Goal: Check status: Check status

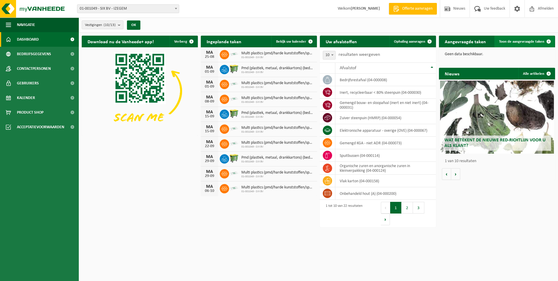
click at [549, 41] on span at bounding box center [549, 42] width 12 height 12
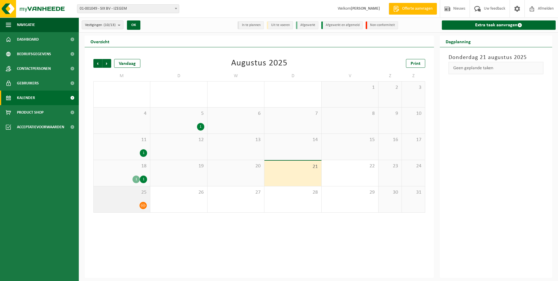
click at [141, 206] on icon at bounding box center [143, 205] width 5 height 5
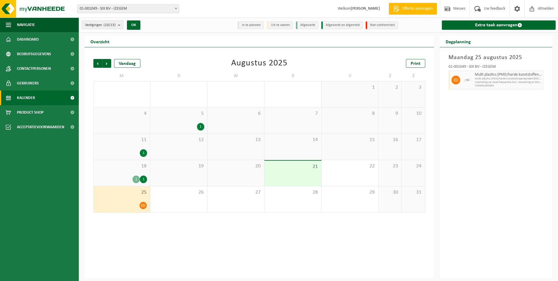
click at [135, 173] on div "18 1 1" at bounding box center [122, 173] width 56 height 26
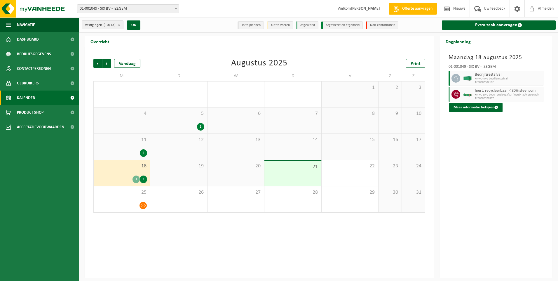
click at [178, 169] on div "19" at bounding box center [178, 173] width 57 height 26
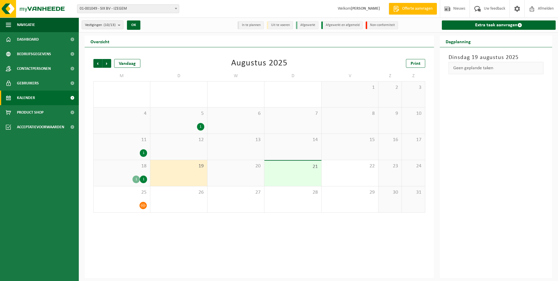
click at [229, 167] on span "20" at bounding box center [236, 166] width 51 height 6
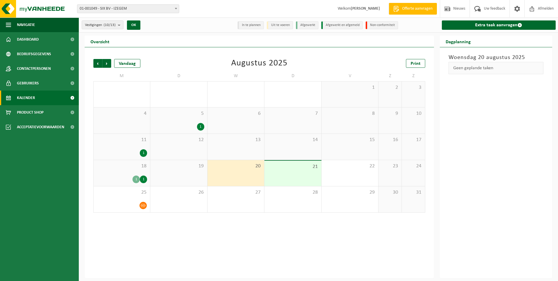
click at [280, 169] on span "21" at bounding box center [293, 167] width 51 height 6
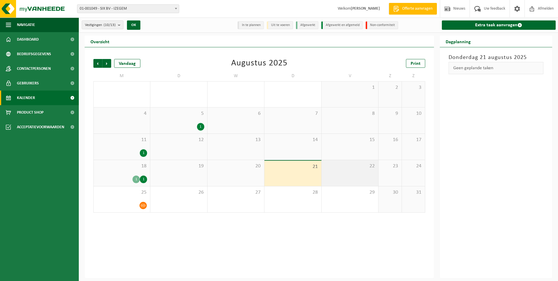
click at [366, 166] on span "22" at bounding box center [350, 166] width 51 height 6
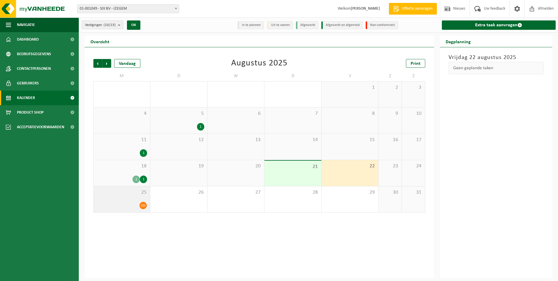
click at [131, 206] on div at bounding box center [122, 206] width 51 height 8
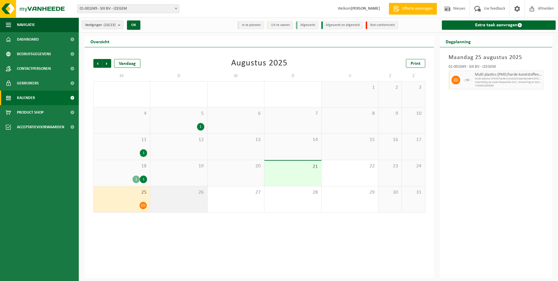
click at [166, 203] on div "26" at bounding box center [178, 199] width 57 height 26
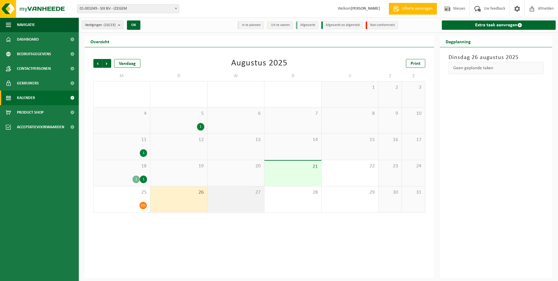
click at [232, 196] on div "27" at bounding box center [236, 199] width 57 height 26
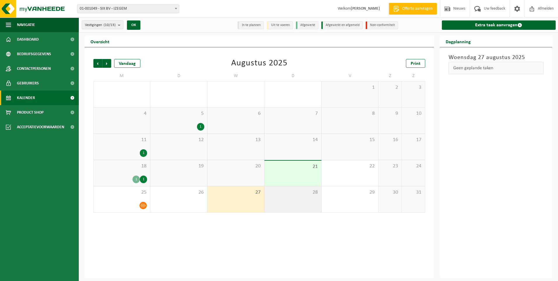
click at [281, 196] on div "28" at bounding box center [293, 199] width 57 height 26
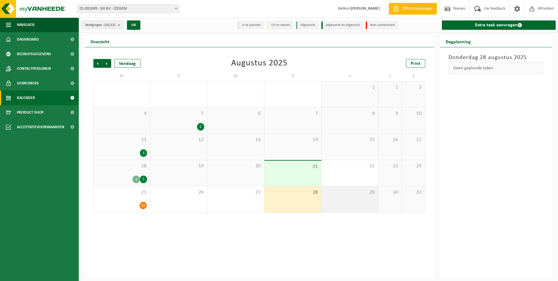
click at [343, 196] on div "29" at bounding box center [350, 199] width 57 height 26
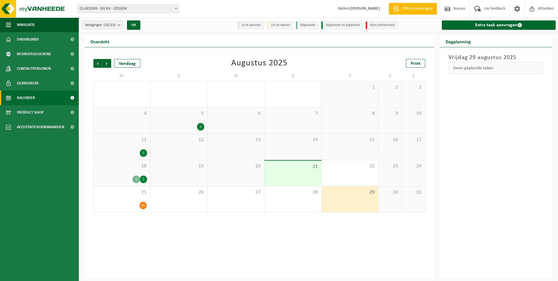
click at [244, 174] on div "20" at bounding box center [236, 173] width 57 height 26
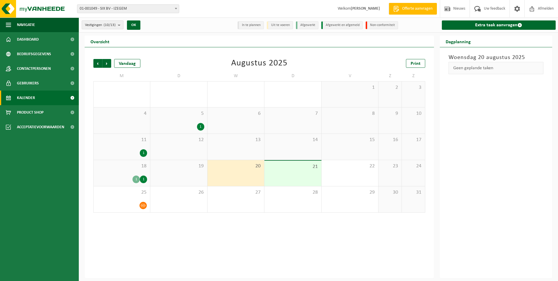
click at [121, 25] on b "submit" at bounding box center [120, 25] width 5 height 8
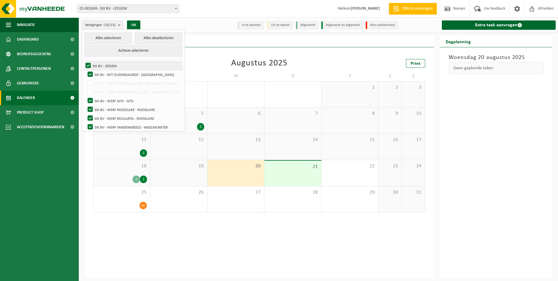
click at [107, 66] on label "SIX BV - IZEGEM" at bounding box center [133, 65] width 98 height 9
click at [84, 61] on input "SIX BV - IZEGEM" at bounding box center [83, 61] width 0 height 0
click at [88, 64] on label "SIX BV - IZEGEM" at bounding box center [133, 65] width 98 height 9
click at [84, 61] on input "SIX BV - IZEGEM" at bounding box center [83, 61] width 0 height 0
click at [127, 50] on button "Actieve selecteren" at bounding box center [133, 51] width 98 height 12
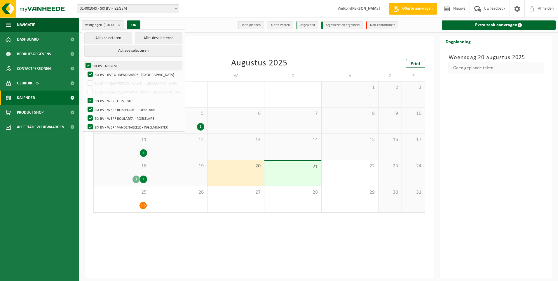
click at [103, 65] on label "SIX BV - IZEGEM" at bounding box center [133, 65] width 98 height 9
click at [84, 61] on input "SIX BV - IZEGEM" at bounding box center [83, 61] width 0 height 0
click at [103, 65] on label "SIX BV - IZEGEM" at bounding box center [133, 65] width 98 height 9
click at [84, 61] on input "SIX BV - IZEGEM" at bounding box center [83, 61] width 0 height 0
checkbox input "true"
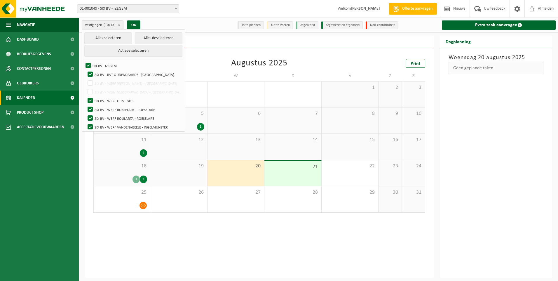
click at [119, 24] on b "submit" at bounding box center [120, 25] width 5 height 8
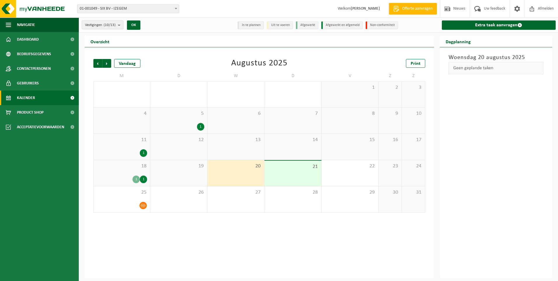
click at [119, 25] on b "submit" at bounding box center [120, 25] width 5 height 8
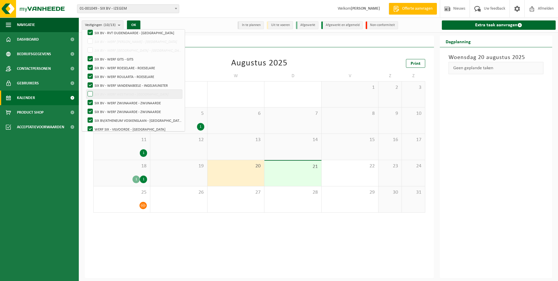
scroll to position [46, 0]
click at [89, 88] on label "SIX BV - WERF WESTWING - [GEOGRAPHIC_DATA]" at bounding box center [134, 89] width 96 height 9
click at [86, 85] on input "SIX BV - WERF WESTWING - [GEOGRAPHIC_DATA]" at bounding box center [85, 85] width 0 height 0
click at [90, 89] on label "SIX BV - WERF WESTWING - [GEOGRAPHIC_DATA]" at bounding box center [134, 89] width 96 height 9
click at [86, 85] on input "SIX BV - WERF WESTWING - [GEOGRAPHIC_DATA]" at bounding box center [85, 85] width 0 height 0
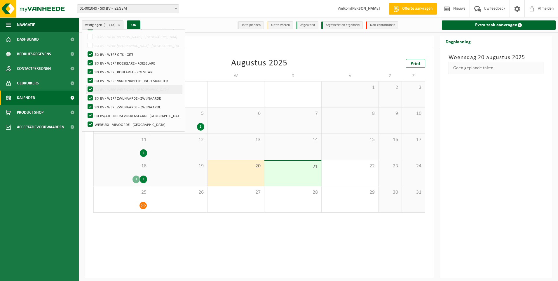
checkbox input "false"
click at [90, 124] on label "WERF SIX - VILVOORDE - [GEOGRAPHIC_DATA]" at bounding box center [134, 124] width 96 height 9
click at [86, 120] on input "WERF SIX - VILVOORDE - [GEOGRAPHIC_DATA]" at bounding box center [85, 120] width 0 height 0
checkbox input "false"
click at [90, 114] on label "SIX BV/ATHENEUM VOSKENSLAAN - [GEOGRAPHIC_DATA]" at bounding box center [134, 115] width 96 height 9
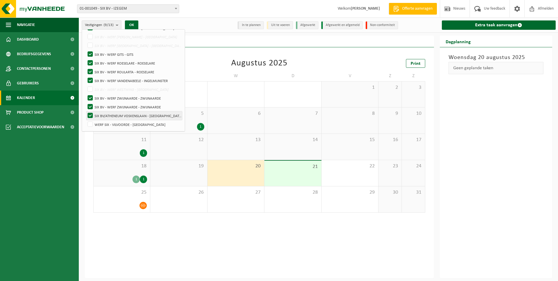
click at [86, 111] on input "SIX BV/ATHENEUM VOSKENSLAAN - [GEOGRAPHIC_DATA]" at bounding box center [85, 111] width 0 height 0
checkbox input "false"
click at [91, 106] on label "SIX BV - WERF ZWIJNAARDE - ZWIJNAARDE" at bounding box center [134, 107] width 96 height 9
click at [86, 103] on input "SIX BV - WERF ZWIJNAARDE - ZWIJNAARDE" at bounding box center [85, 102] width 0 height 0
checkbox input "false"
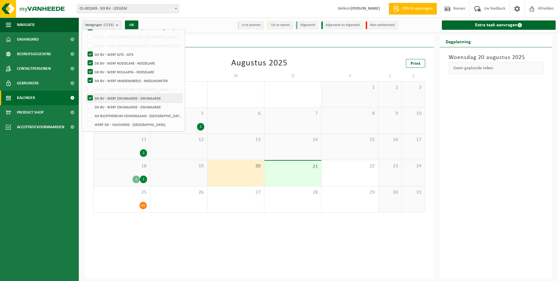
click at [90, 96] on label "SIX BV - WERF ZWIJNAARDE - ZWIJNAARDE" at bounding box center [134, 98] width 96 height 9
click at [86, 94] on input "SIX BV - WERF ZWIJNAARDE - ZWIJNAARDE" at bounding box center [85, 93] width 0 height 0
checkbox input "false"
click at [88, 81] on label "SIX BV - WERF VANDENABEELE - INGELMUNSTER" at bounding box center [134, 80] width 96 height 9
click at [86, 76] on input "SIX BV - WERF VANDENABEELE - INGELMUNSTER" at bounding box center [85, 76] width 0 height 0
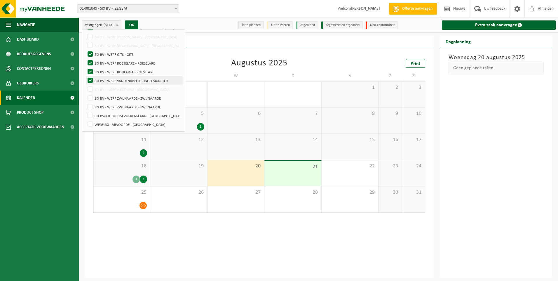
checkbox input "false"
click at [90, 72] on label "SIX BV - WERF ROULARTA - ROESELARE" at bounding box center [134, 71] width 96 height 9
click at [86, 67] on input "SIX BV - WERF ROULARTA - ROESELARE" at bounding box center [85, 67] width 0 height 0
checkbox input "false"
click at [90, 63] on label "SIX BV - WERF ROESELARE - ROESELARE" at bounding box center [134, 63] width 96 height 9
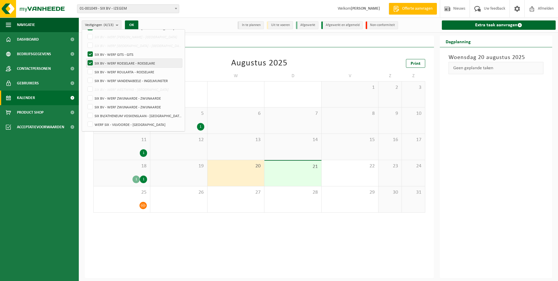
click at [86, 59] on input "SIX BV - WERF ROESELARE - ROESELARE" at bounding box center [85, 58] width 0 height 0
checkbox input "false"
click at [88, 54] on label "SIX BV - WERF GITS - GITS" at bounding box center [134, 54] width 96 height 9
click at [86, 50] on input "SIX BV - WERF GITS - GITS" at bounding box center [85, 50] width 0 height 0
checkbox input "false"
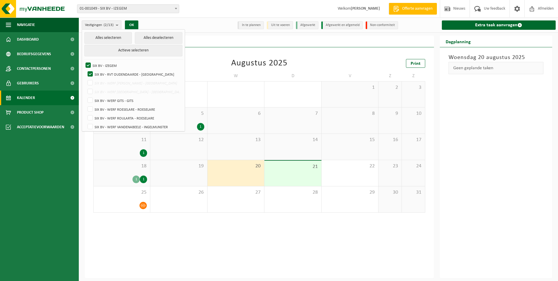
scroll to position [0, 0]
click at [89, 73] on label "SIX BV - RVT OUDENDAARDE - [GEOGRAPHIC_DATA]" at bounding box center [134, 74] width 96 height 9
click at [86, 70] on input "SIX BV - RVT OUDENDAARDE - [GEOGRAPHIC_DATA]" at bounding box center [85, 70] width 0 height 0
click at [117, 49] on button "Actieve selecteren" at bounding box center [133, 51] width 98 height 12
checkbox input "true"
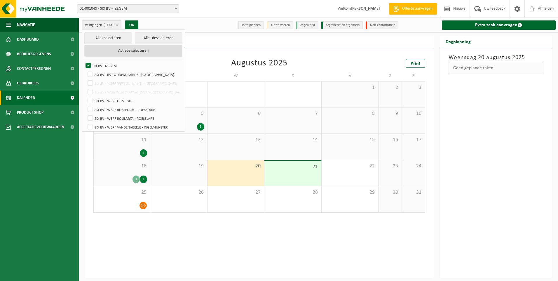
checkbox input "true"
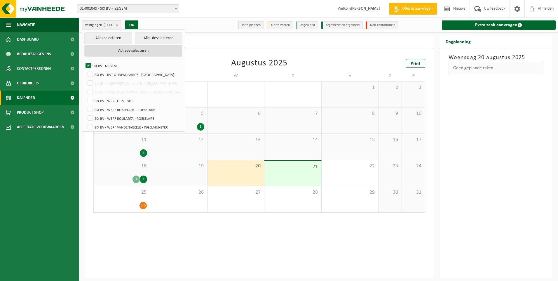
checkbox input "true"
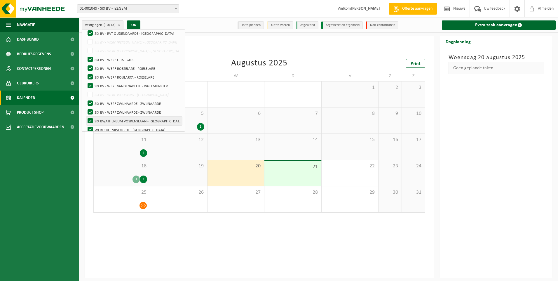
scroll to position [46, 0]
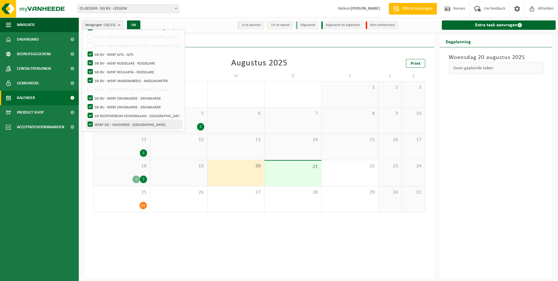
click at [88, 124] on label "WERF SIX - VILVOORDE - [GEOGRAPHIC_DATA]" at bounding box center [134, 124] width 96 height 9
click at [86, 120] on input "WERF SIX - VILVOORDE - [GEOGRAPHIC_DATA]" at bounding box center [85, 120] width 0 height 0
checkbox input "false"
click at [91, 112] on label "SIX BV/ATHENEUM VOSKENSLAAN - [GEOGRAPHIC_DATA]" at bounding box center [134, 115] width 96 height 9
click at [86, 111] on input "SIX BV/ATHENEUM VOSKENSLAAN - [GEOGRAPHIC_DATA]" at bounding box center [85, 111] width 0 height 0
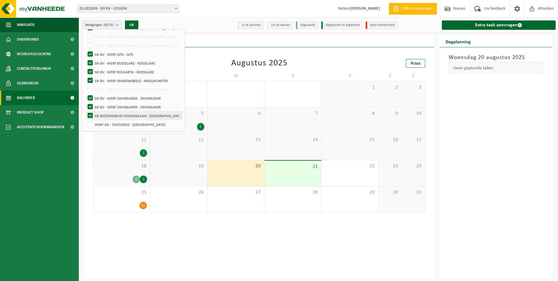
checkbox input "false"
click at [90, 104] on label "SIX BV - WERF ZWIJNAARDE - ZWIJNAARDE" at bounding box center [134, 107] width 96 height 9
click at [86, 103] on input "SIX BV - WERF ZWIJNAARDE - ZWIJNAARDE" at bounding box center [85, 102] width 0 height 0
checkbox input "false"
drag, startPoint x: 90, startPoint y: 98, endPoint x: 91, endPoint y: 86, distance: 12.9
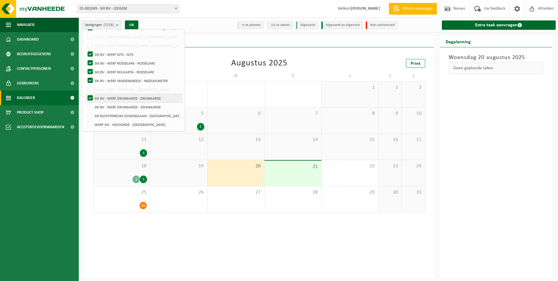
click at [90, 98] on label "SIX BV - WERF ZWIJNAARDE - ZWIJNAARDE" at bounding box center [134, 98] width 96 height 9
click at [86, 94] on input "SIX BV - WERF ZWIJNAARDE - ZWIJNAARDE" at bounding box center [85, 93] width 0 height 0
checkbox input "false"
click at [90, 80] on label "SIX BV - WERF VANDENABEELE - INGELMUNSTER" at bounding box center [134, 80] width 96 height 9
click at [86, 76] on input "SIX BV - WERF VANDENABEELE - INGELMUNSTER" at bounding box center [85, 76] width 0 height 0
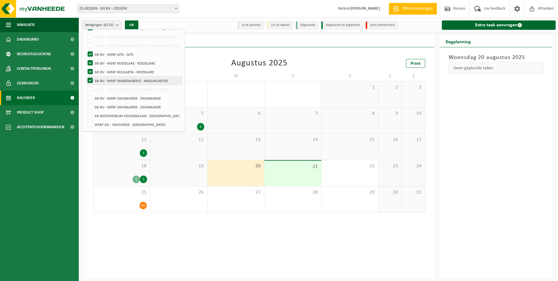
checkbox input "false"
click at [90, 73] on label "SIX BV - WERF ROULARTA - ROESELARE" at bounding box center [134, 71] width 96 height 9
click at [86, 67] on input "SIX BV - WERF ROULARTA - ROESELARE" at bounding box center [85, 67] width 0 height 0
checkbox input "false"
click at [89, 62] on label "SIX BV - WERF ROESELARE - ROESELARE" at bounding box center [134, 63] width 96 height 9
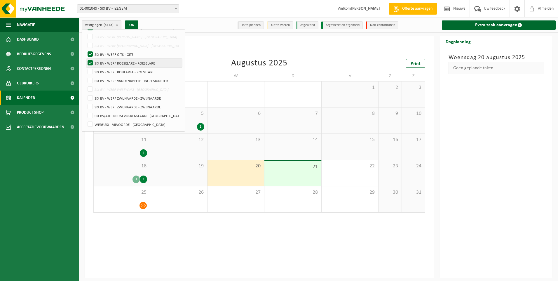
click at [86, 59] on input "SIX BV - WERF ROESELARE - ROESELARE" at bounding box center [85, 58] width 0 height 0
checkbox input "false"
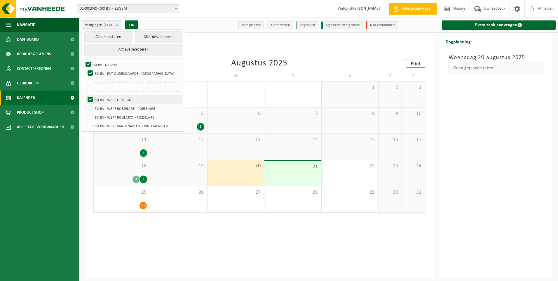
scroll to position [0, 0]
click at [91, 73] on label "SIX BV - RVT OUDENDAARDE - [GEOGRAPHIC_DATA]" at bounding box center [134, 74] width 96 height 9
click at [86, 70] on input "SIX BV - RVT OUDENDAARDE - [GEOGRAPHIC_DATA]" at bounding box center [85, 70] width 0 height 0
checkbox input "false"
click at [88, 100] on label "SIX BV - WERF GITS - GITS" at bounding box center [134, 100] width 96 height 9
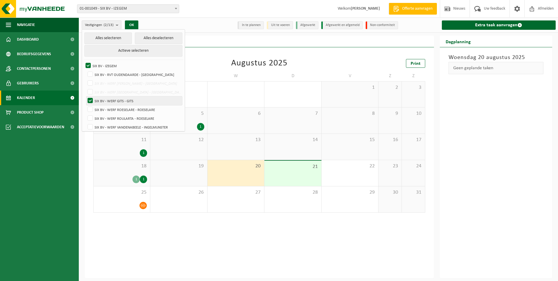
click at [86, 96] on input "SIX BV - WERF GITS - GITS" at bounding box center [85, 96] width 0 height 0
checkbox input "false"
click at [110, 38] on button "Alles selecteren" at bounding box center [108, 38] width 48 height 12
checkbox input "true"
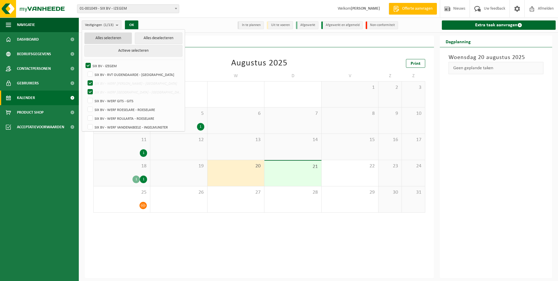
checkbox input "true"
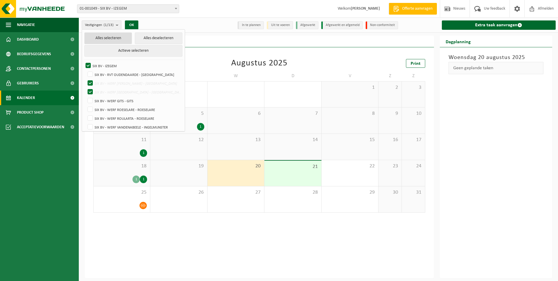
checkbox input "true"
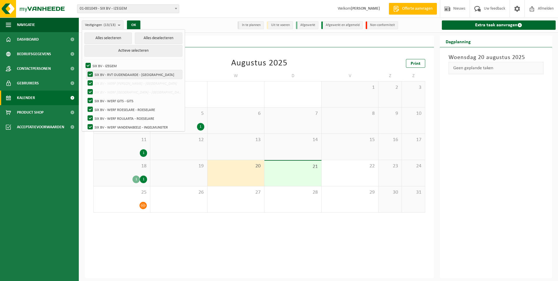
click at [91, 73] on label "SIX BV - RVT OUDENDAARDE - [GEOGRAPHIC_DATA]" at bounding box center [134, 74] width 96 height 9
click at [86, 70] on input "SIX BV - RVT OUDENDAARDE - [GEOGRAPHIC_DATA]" at bounding box center [85, 70] width 0 height 0
checkbox input "false"
click at [90, 83] on label "SIX BV - WERF [PERSON_NAME] - [GEOGRAPHIC_DATA]" at bounding box center [134, 83] width 96 height 9
click at [86, 79] on input "SIX BV - WERF [PERSON_NAME] - [GEOGRAPHIC_DATA]" at bounding box center [85, 79] width 0 height 0
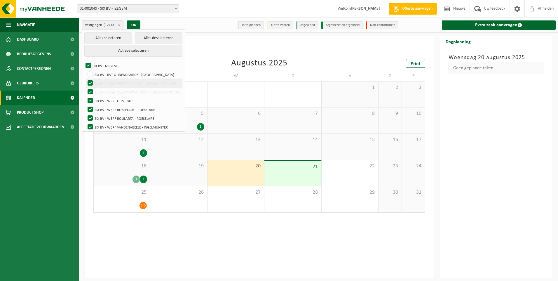
checkbox input "false"
click at [91, 90] on label "SIX BV - WERF [GEOGRAPHIC_DATA] - [GEOGRAPHIC_DATA]" at bounding box center [134, 92] width 96 height 9
click at [86, 88] on input "SIX BV - WERF [GEOGRAPHIC_DATA] - [GEOGRAPHIC_DATA]" at bounding box center [85, 87] width 0 height 0
checkbox input "false"
click at [89, 100] on label "SIX BV - WERF GITS - GITS" at bounding box center [134, 100] width 96 height 9
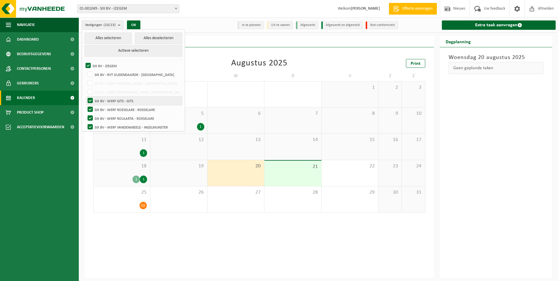
click at [86, 96] on input "SIX BV - WERF GITS - GITS" at bounding box center [85, 96] width 0 height 0
checkbox input "false"
drag, startPoint x: 90, startPoint y: 107, endPoint x: 91, endPoint y: 118, distance: 10.6
click at [91, 110] on label "SIX BV - WERF ROESELARE - ROESELARE" at bounding box center [134, 109] width 96 height 9
click at [86, 105] on input "SIX BV - WERF ROESELARE - ROESELARE" at bounding box center [85, 105] width 0 height 0
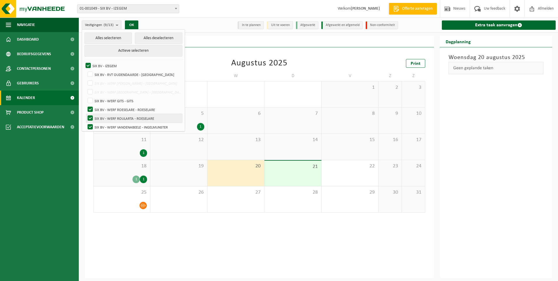
checkbox input "false"
click at [91, 118] on label "SIX BV - WERF ROULARTA - ROESELARE" at bounding box center [134, 118] width 96 height 9
click at [86, 114] on input "SIX BV - WERF ROULARTA - ROESELARE" at bounding box center [85, 114] width 0 height 0
checkbox input "false"
drag, startPoint x: 92, startPoint y: 123, endPoint x: 104, endPoint y: 127, distance: 12.9
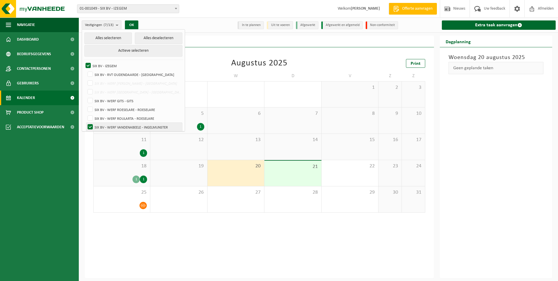
click at [92, 124] on label "SIX BV - WERF VANDENABEELE - INGELMUNSTER" at bounding box center [134, 127] width 96 height 9
click at [86, 123] on input "SIX BV - WERF VANDENABEELE - INGELMUNSTER" at bounding box center [85, 122] width 0 height 0
checkbox input "false"
click at [179, 126] on div "Alles selecteren Alles deselecteren Actieve selecteren SIX BV - IZEGEM SIX BV -…" at bounding box center [133, 80] width 103 height 102
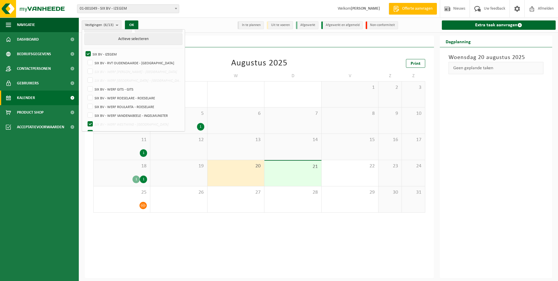
scroll to position [35, 0]
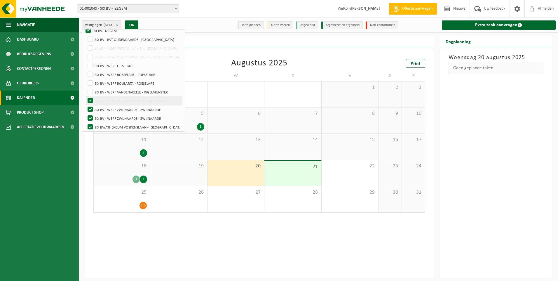
click at [88, 98] on label "SIX BV - WERF WESTWING - [GEOGRAPHIC_DATA]" at bounding box center [134, 100] width 96 height 9
click at [86, 96] on input "SIX BV - WERF WESTWING - [GEOGRAPHIC_DATA]" at bounding box center [85, 96] width 0 height 0
checkbox input "false"
drag, startPoint x: 90, startPoint y: 106, endPoint x: 91, endPoint y: 114, distance: 7.6
click at [91, 110] on label "SIX BV - WERF ZWIJNAARDE - ZWIJNAARDE" at bounding box center [134, 109] width 96 height 9
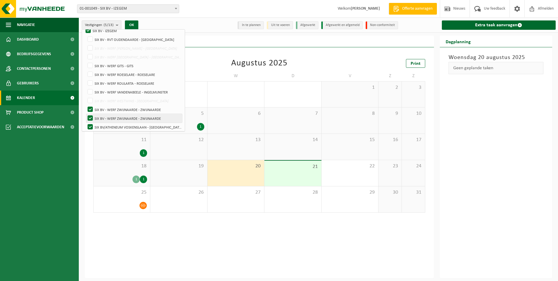
click at [86, 105] on input "SIX BV - WERF ZWIJNAARDE - ZWIJNAARDE" at bounding box center [85, 105] width 0 height 0
checkbox input "false"
drag, startPoint x: 91, startPoint y: 115, endPoint x: 91, endPoint y: 119, distance: 3.8
click at [91, 117] on label "SIX BV - WERF ZWIJNAARDE - ZWIJNAARDE" at bounding box center [134, 118] width 96 height 9
click at [86, 114] on input "SIX BV - WERF ZWIJNAARDE - ZWIJNAARDE" at bounding box center [85, 114] width 0 height 0
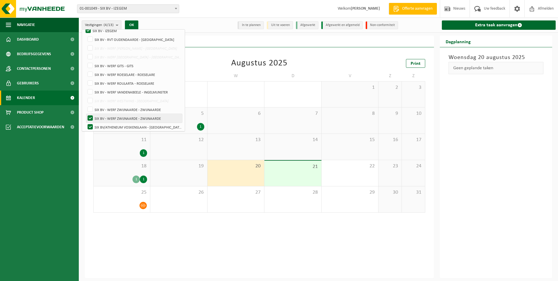
checkbox input "false"
click at [91, 124] on label "SIX BV/ATHENEUM VOSKENSLAAN - [GEOGRAPHIC_DATA]" at bounding box center [134, 127] width 96 height 9
click at [86, 123] on input "SIX BV/ATHENEUM VOSKENSLAAN - [GEOGRAPHIC_DATA]" at bounding box center [85, 122] width 0 height 0
checkbox input "false"
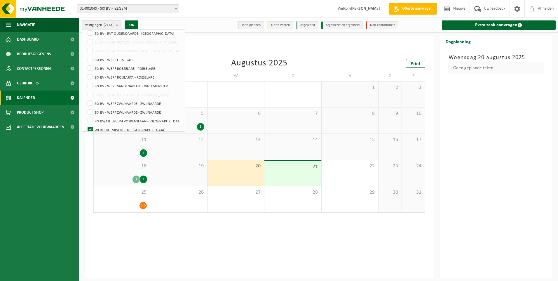
scroll to position [46, 0]
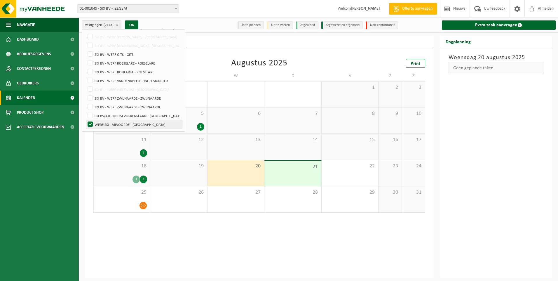
click at [88, 123] on label "WERF SIX - VILVOORDE - [GEOGRAPHIC_DATA]" at bounding box center [134, 124] width 96 height 9
click at [86, 120] on input "WERF SIX - VILVOORDE - [GEOGRAPHIC_DATA]" at bounding box center [85, 120] width 0 height 0
checkbox input "false"
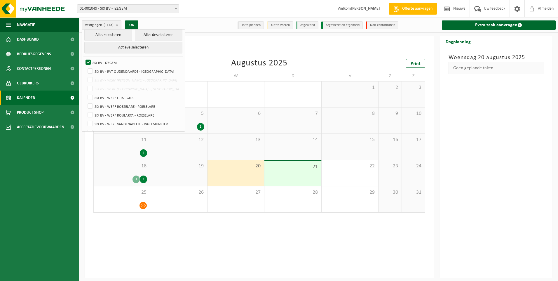
scroll to position [0, 0]
click at [133, 25] on button "OK" at bounding box center [131, 24] width 13 height 9
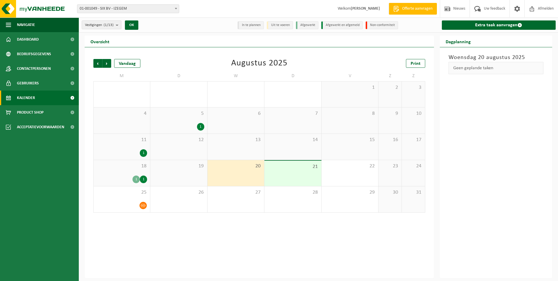
click at [474, 67] on div "Geen geplande taken" at bounding box center [496, 68] width 95 height 12
